Goal: Ask a question

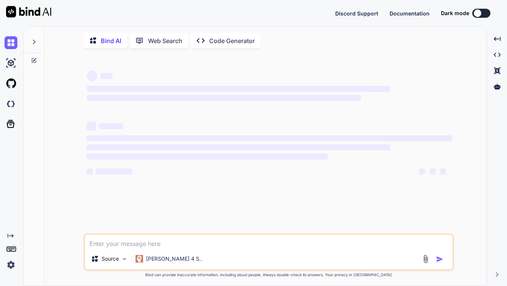
click at [38, 62] on div at bounding box center [34, 60] width 20 height 6
click at [180, 244] on textarea at bounding box center [268, 241] width 367 height 14
type textarea "x"
type textarea "W"
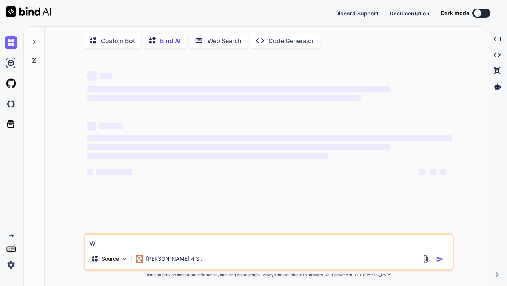
type textarea "x"
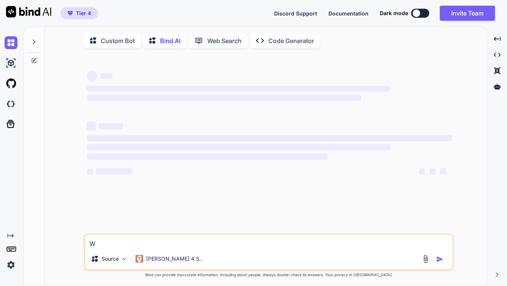
type textarea "Wh"
type textarea "x"
type textarea "Whe"
type textarea "x"
type textarea "When"
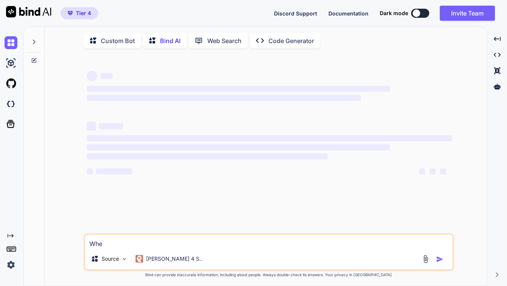
type textarea "x"
type textarea "When"
type textarea "x"
type textarea "When c"
type textarea "x"
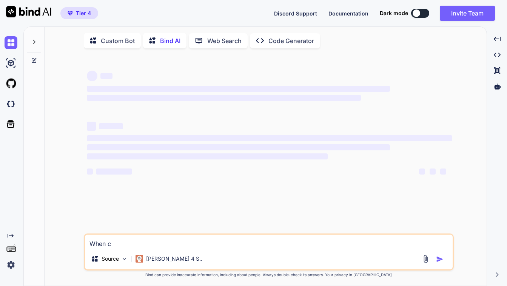
type textarea "When cr"
type textarea "x"
type textarea "When cre"
type textarea "x"
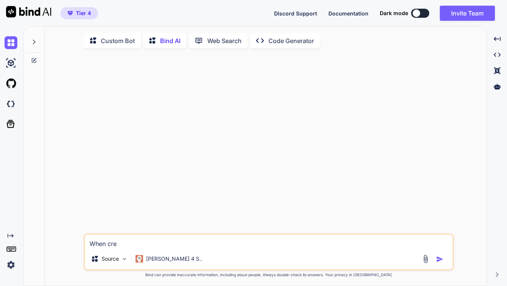
type textarea "When crea"
type textarea "x"
type textarea "When creat"
type textarea "x"
type textarea "When creati"
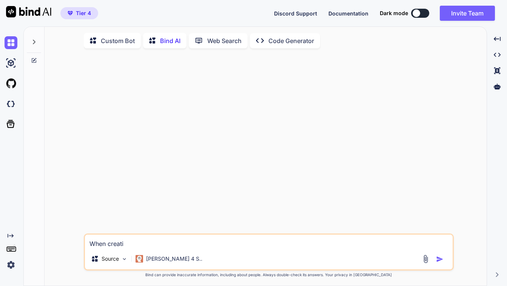
type textarea "x"
type textarea "When creatin"
type textarea "x"
type textarea "When creating"
type textarea "x"
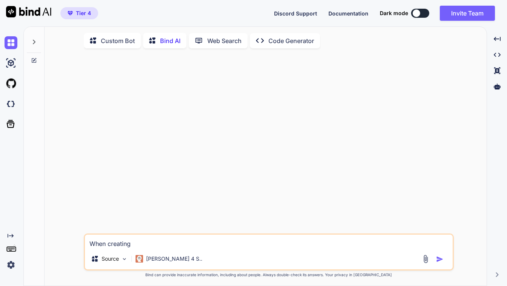
type textarea "When creating"
type textarea "x"
type textarea "When creating a"
type textarea "x"
type textarea "When creating a"
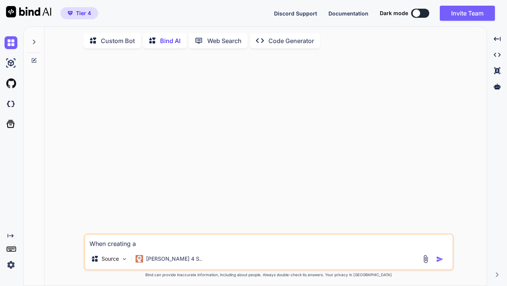
type textarea "x"
type textarea "When creating a S"
type textarea "x"
type textarea "When creating a Sa"
type textarea "x"
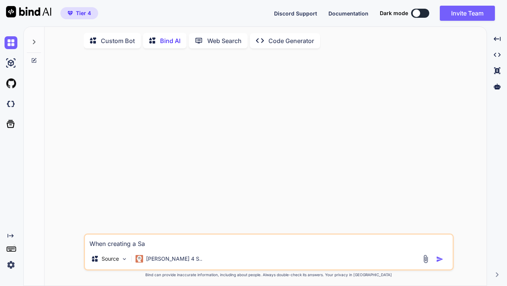
type textarea "When creating a Saa"
type textarea "x"
type textarea "When creating a SaaS"
type textarea "x"
type textarea "When creating a SaaS"
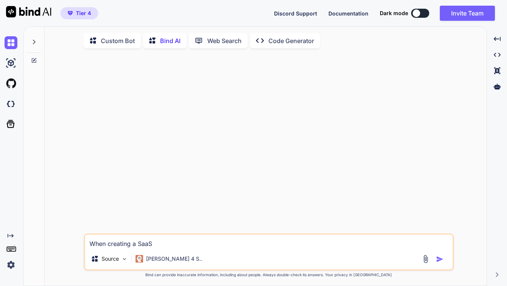
type textarea "x"
type textarea "When creating a SaaS w"
type textarea "x"
type textarea "When creating a SaaS wi"
type textarea "x"
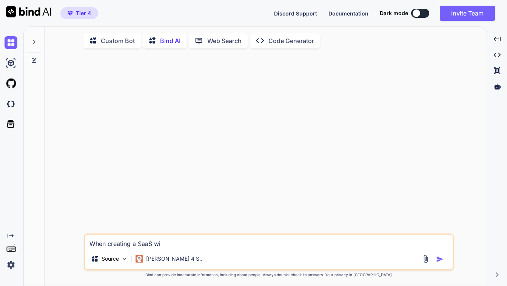
type textarea "When creating a SaaS wit"
type textarea "x"
type textarea "When creating a SaaS with"
type textarea "x"
type textarea "When creating a SaaS with"
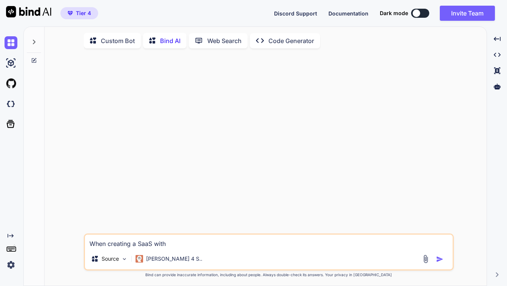
type textarea "x"
type textarea "When creating a SaaS with R"
type textarea "x"
type textarea "When creating a SaaS with Re"
type textarea "x"
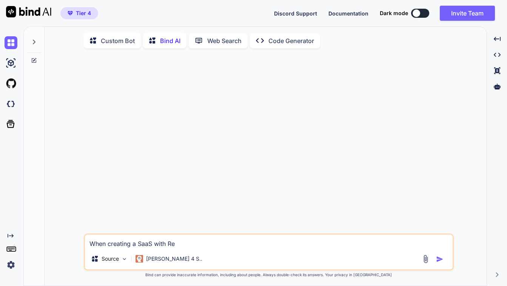
type textarea "When creating a SaaS with Rea"
type textarea "x"
type textarea "When creating a SaaS with Reac"
type textarea "x"
type textarea "When creating a SaaS with React"
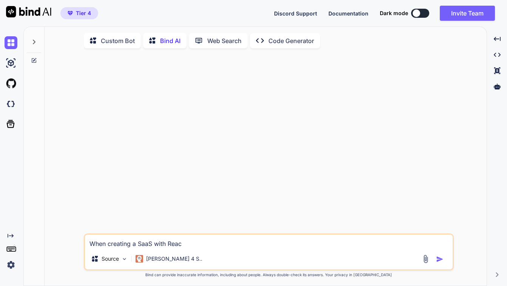
type textarea "x"
type textarea "When creating a SaaS with React."
type textarea "x"
type textarea "When creating a SaaS with React.j"
type textarea "x"
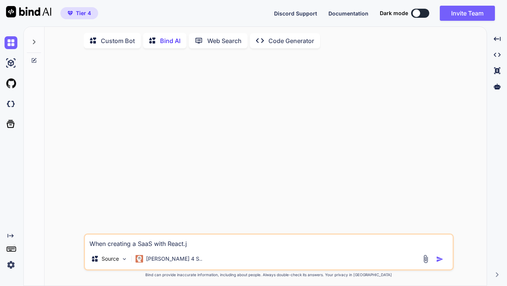
type textarea "When creating a SaaS with React.js"
type textarea "x"
type textarea "When creating a SaaS with React.js,"
type textarea "x"
type textarea "When creating a SaaS with React.js,"
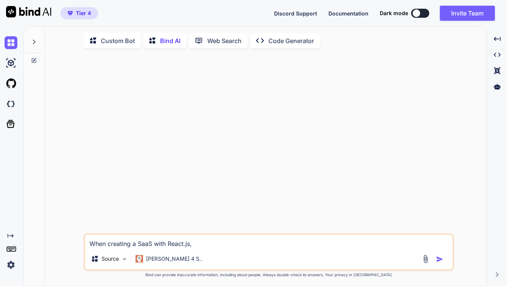
type textarea "x"
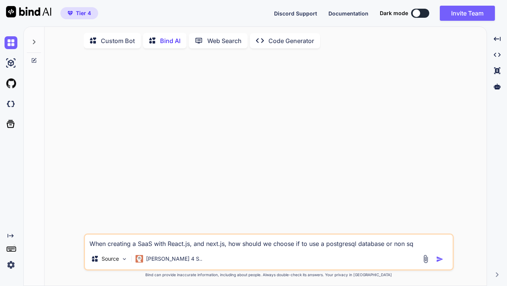
type textarea "When creating a SaaS with React.js, and next.js, how should we choose if to use…"
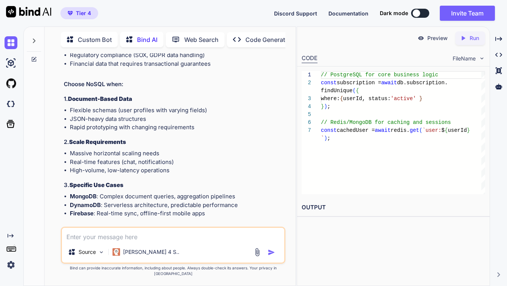
scroll to position [278, 0]
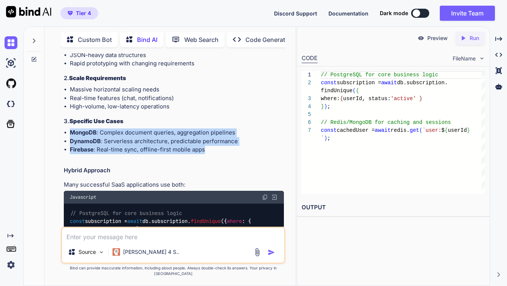
drag, startPoint x: 217, startPoint y: 150, endPoint x: 68, endPoint y: 132, distance: 149.8
click at [68, 132] on ul "MongoDB : Complex document queries, aggregation pipelines DynamoDB : Serverless…" at bounding box center [174, 141] width 220 height 26
copy ul "MongoDB : Complex document queries, aggregation pipelines DynamoDB : Serverless…"
